Goal: Information Seeking & Learning: Find contact information

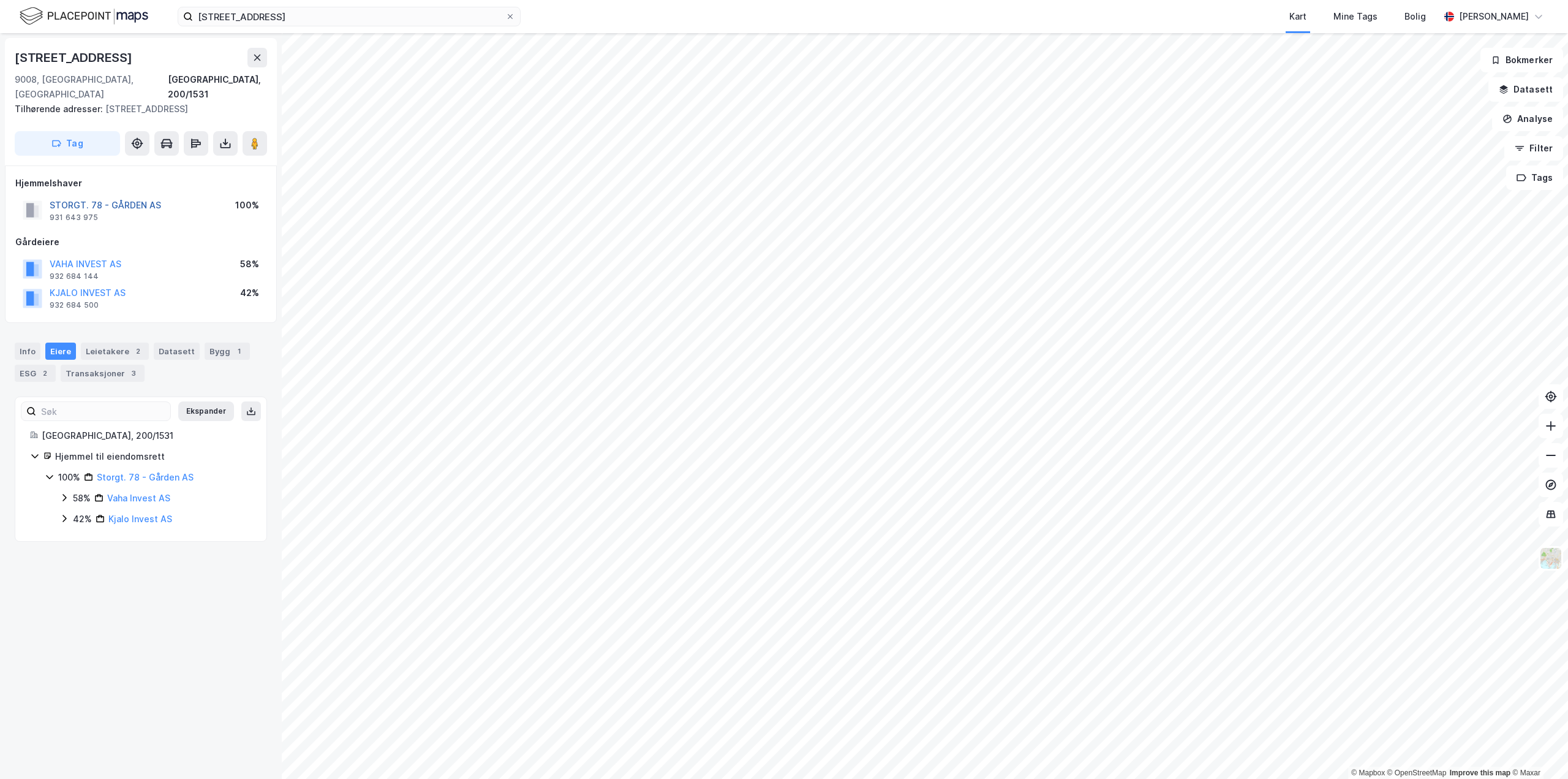
click at [0, 0] on button "STORGT. 78 - GÅRDEN AS" at bounding box center [0, 0] width 0 height 0
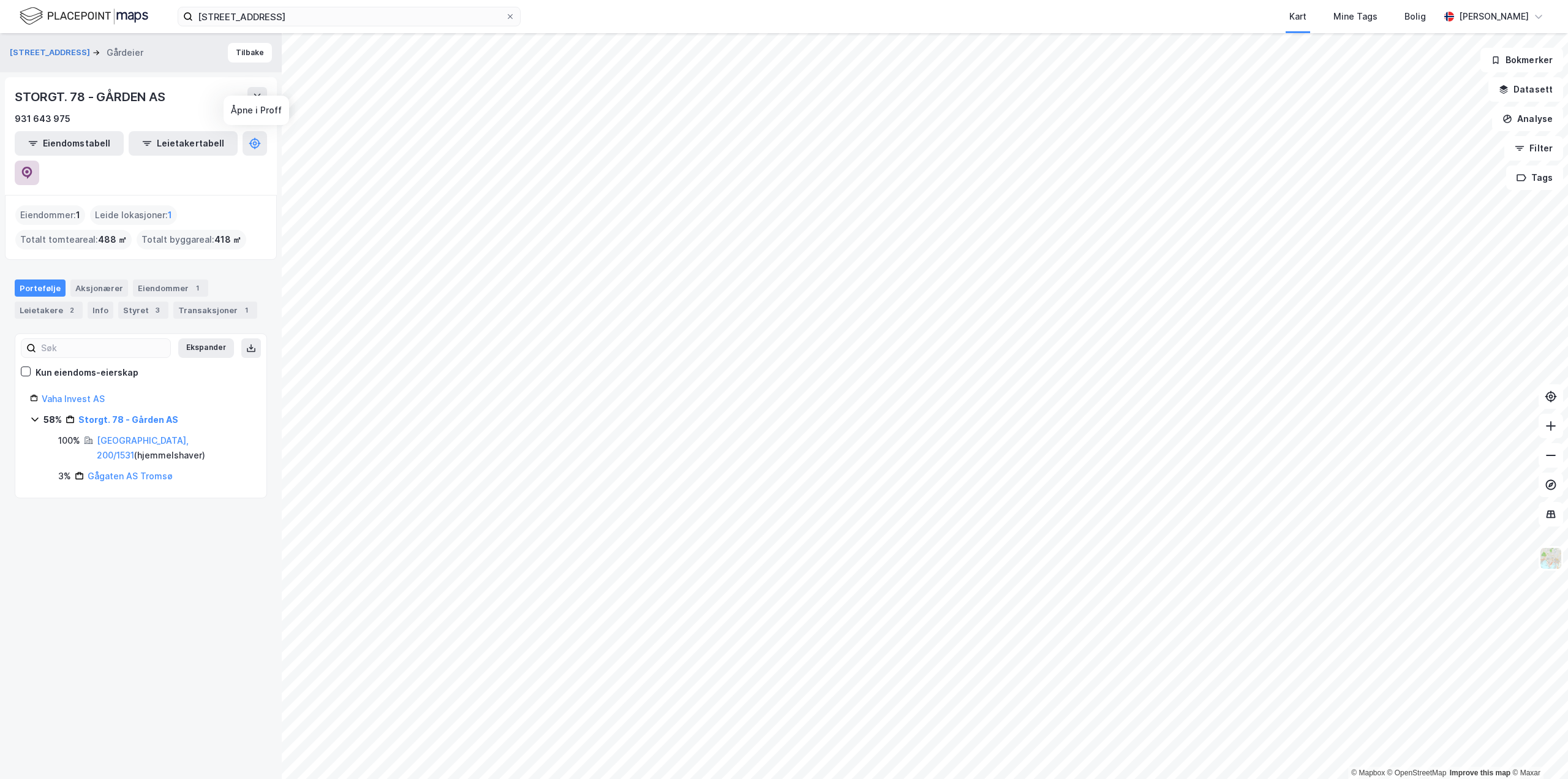
click at [32, 167] on icon at bounding box center [27, 173] width 11 height 12
click at [235, 60] on button "Tilbake" at bounding box center [250, 52] width 44 height 19
